Goal: Information Seeking & Learning: Learn about a topic

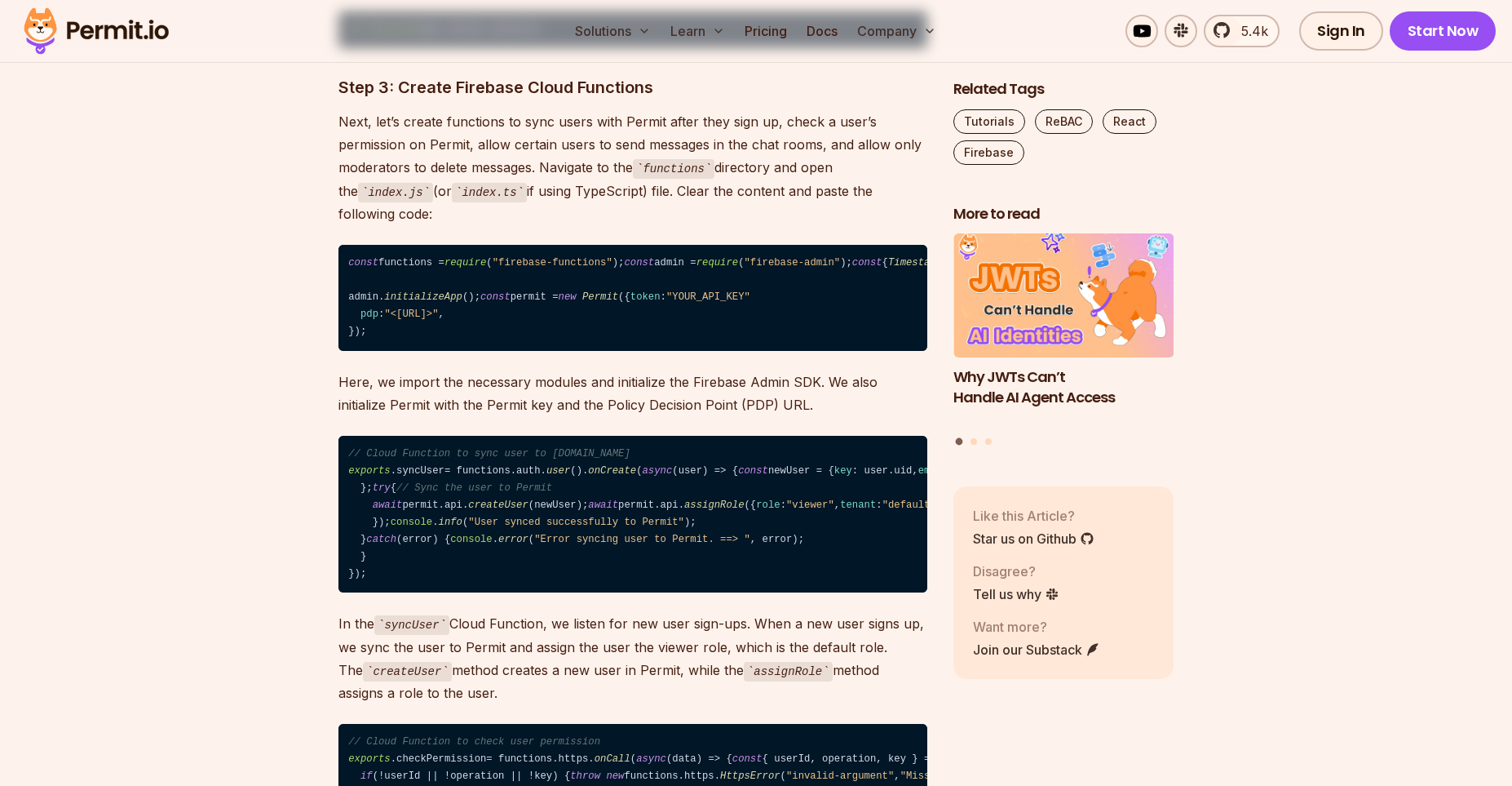
scroll to position [16214, 0]
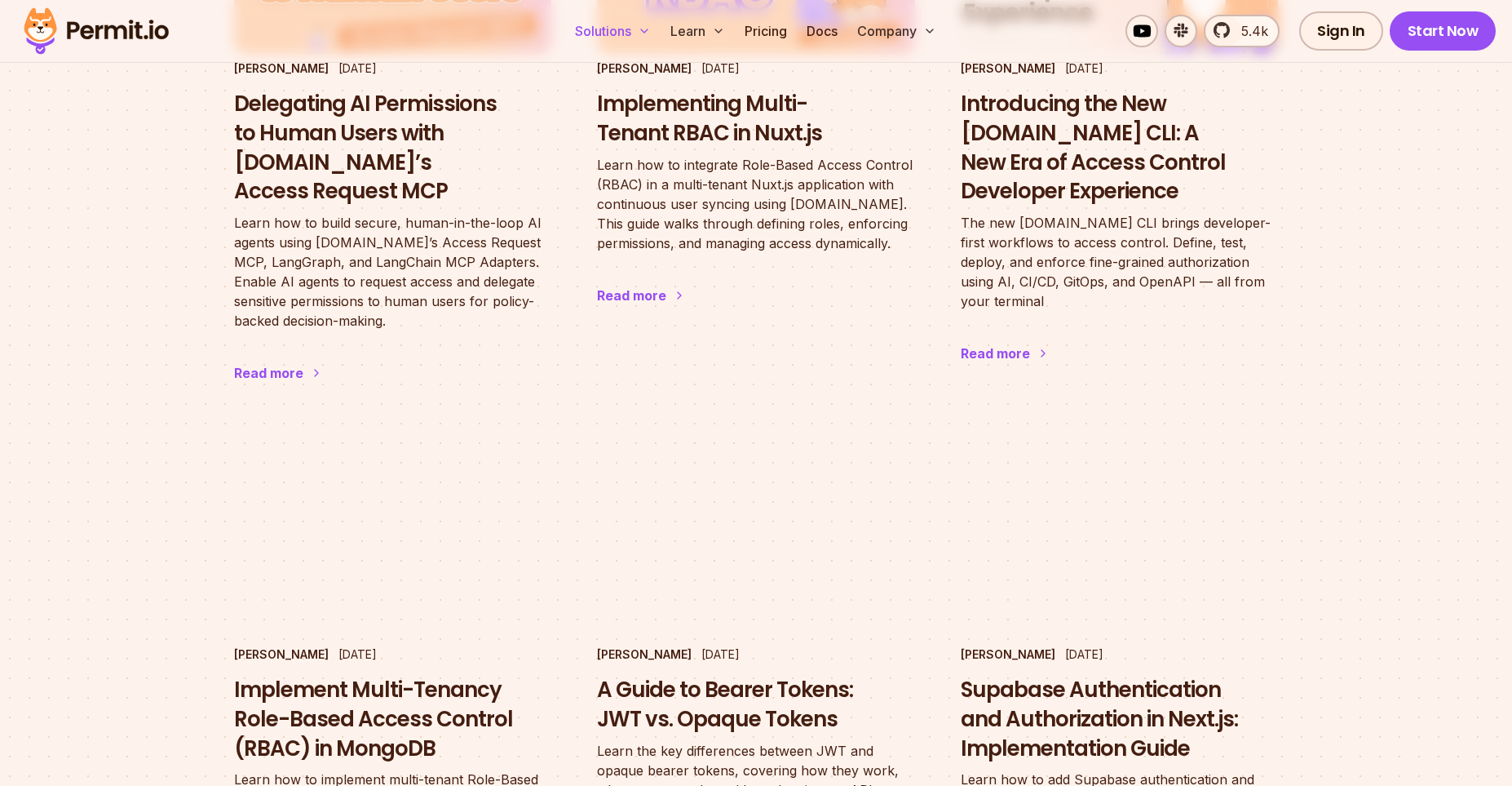
scroll to position [1238, 0]
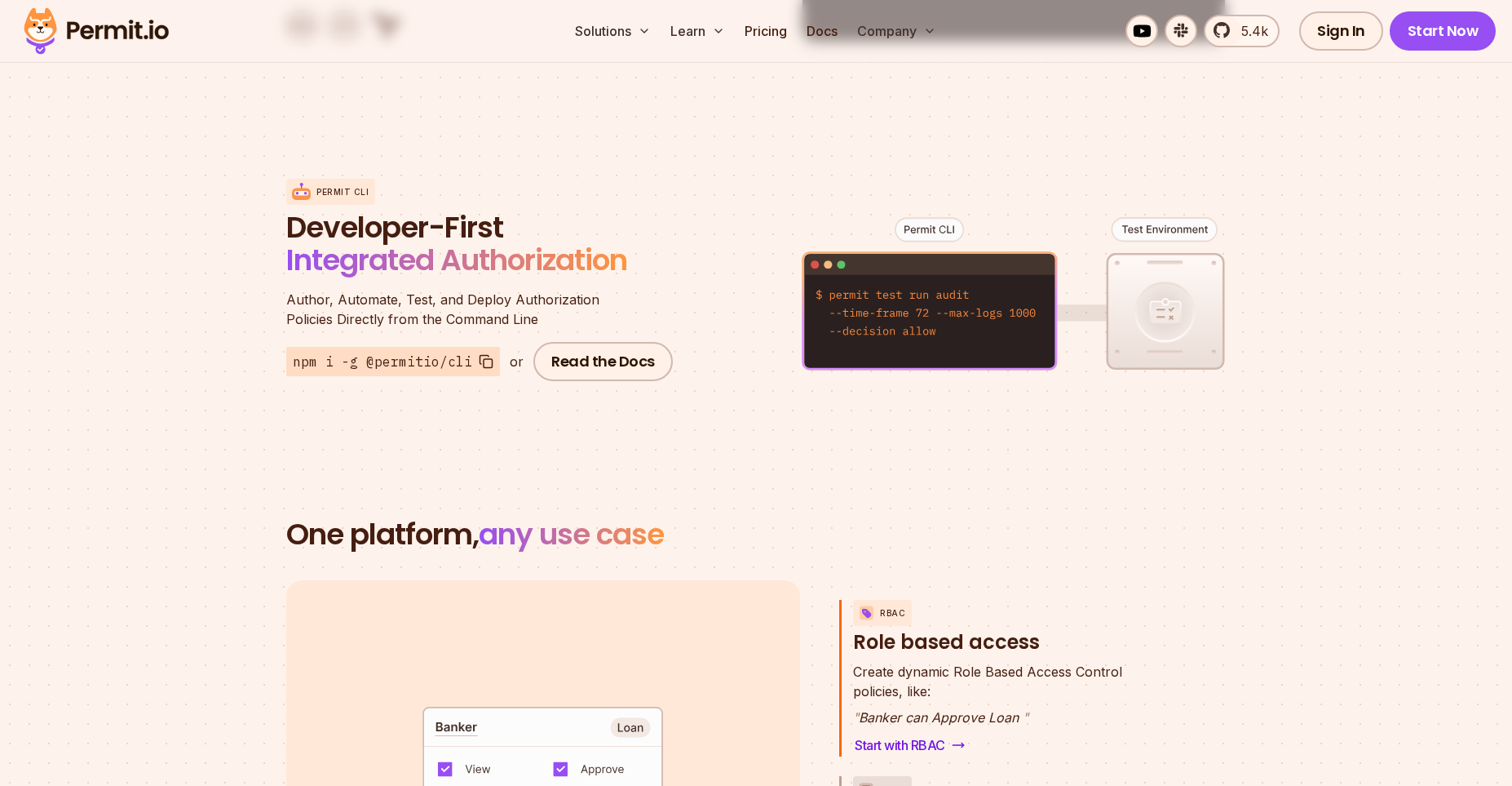
scroll to position [1914, 0]
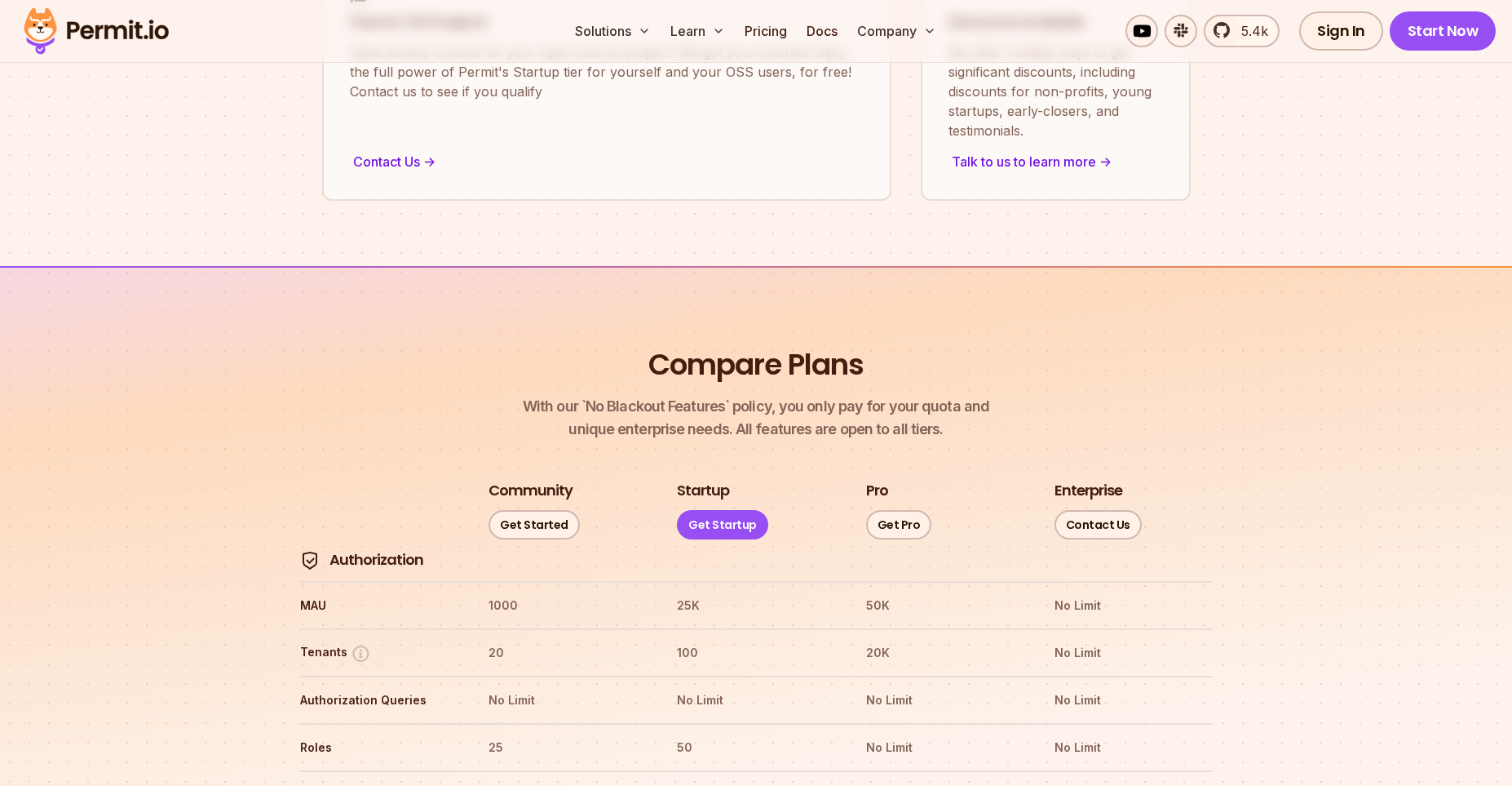
scroll to position [1577, 0]
